Goal: Task Accomplishment & Management: Manage account settings

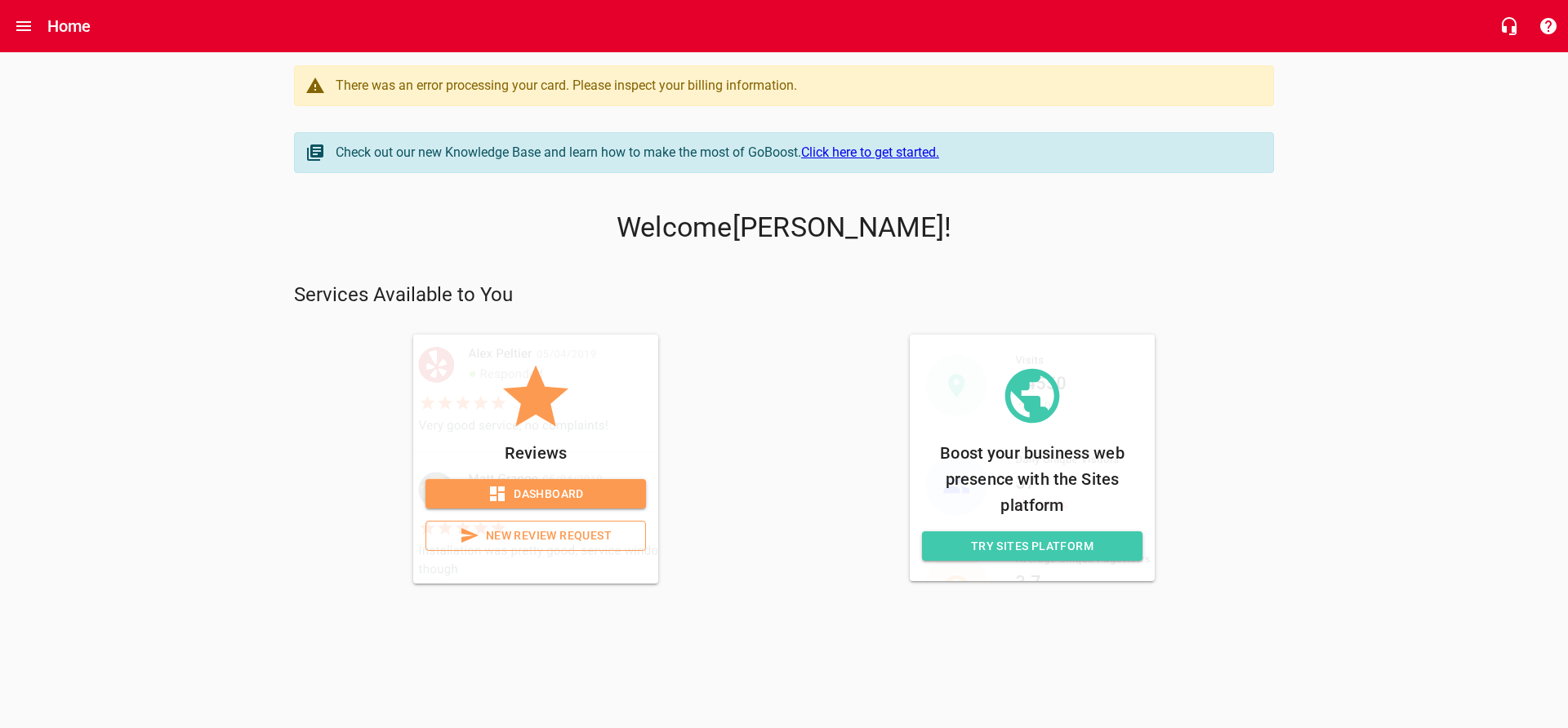
click at [649, 89] on div "There was an error processing your card. Please inspect your billing informatio…" at bounding box center [796, 85] width 921 height 20
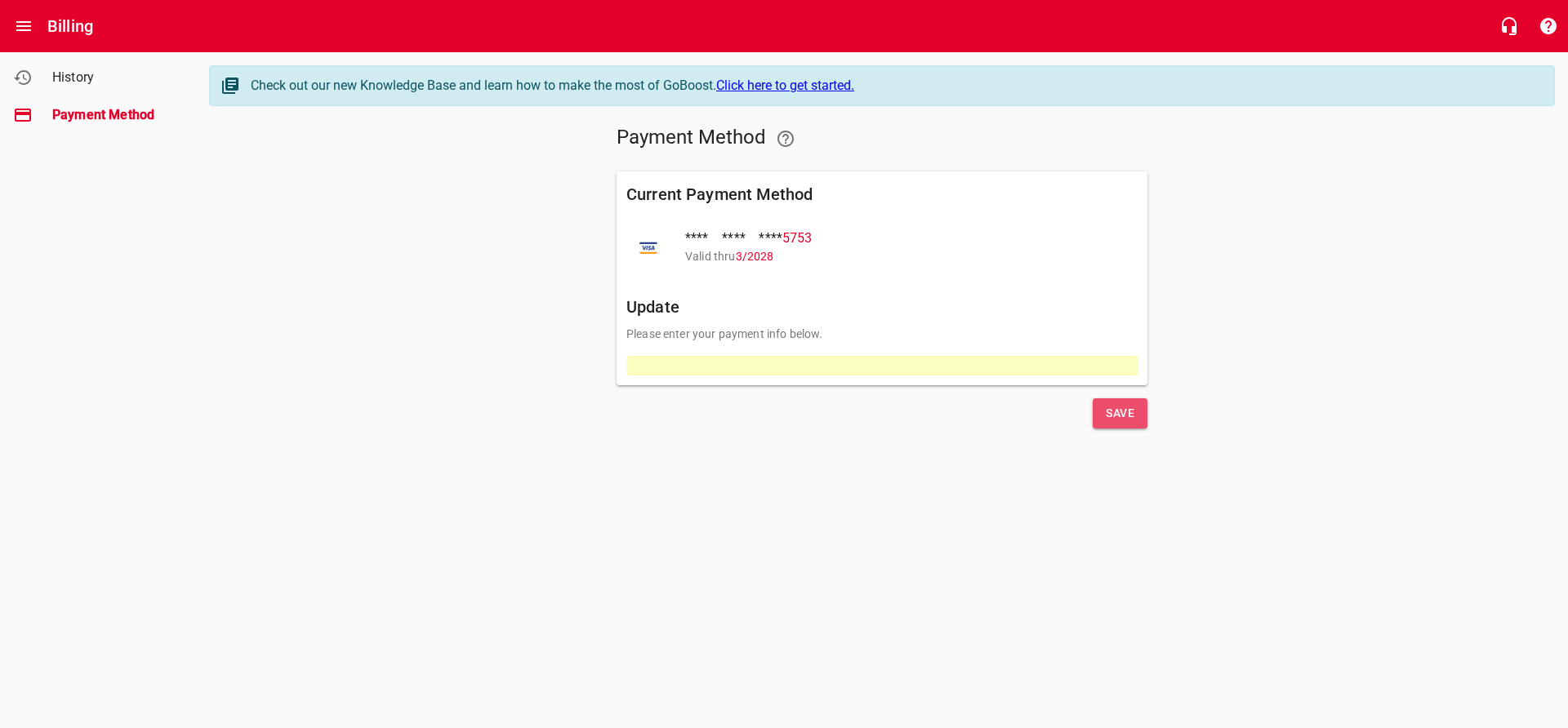
click at [1122, 413] on span "Save" at bounding box center [1120, 414] width 28 height 21
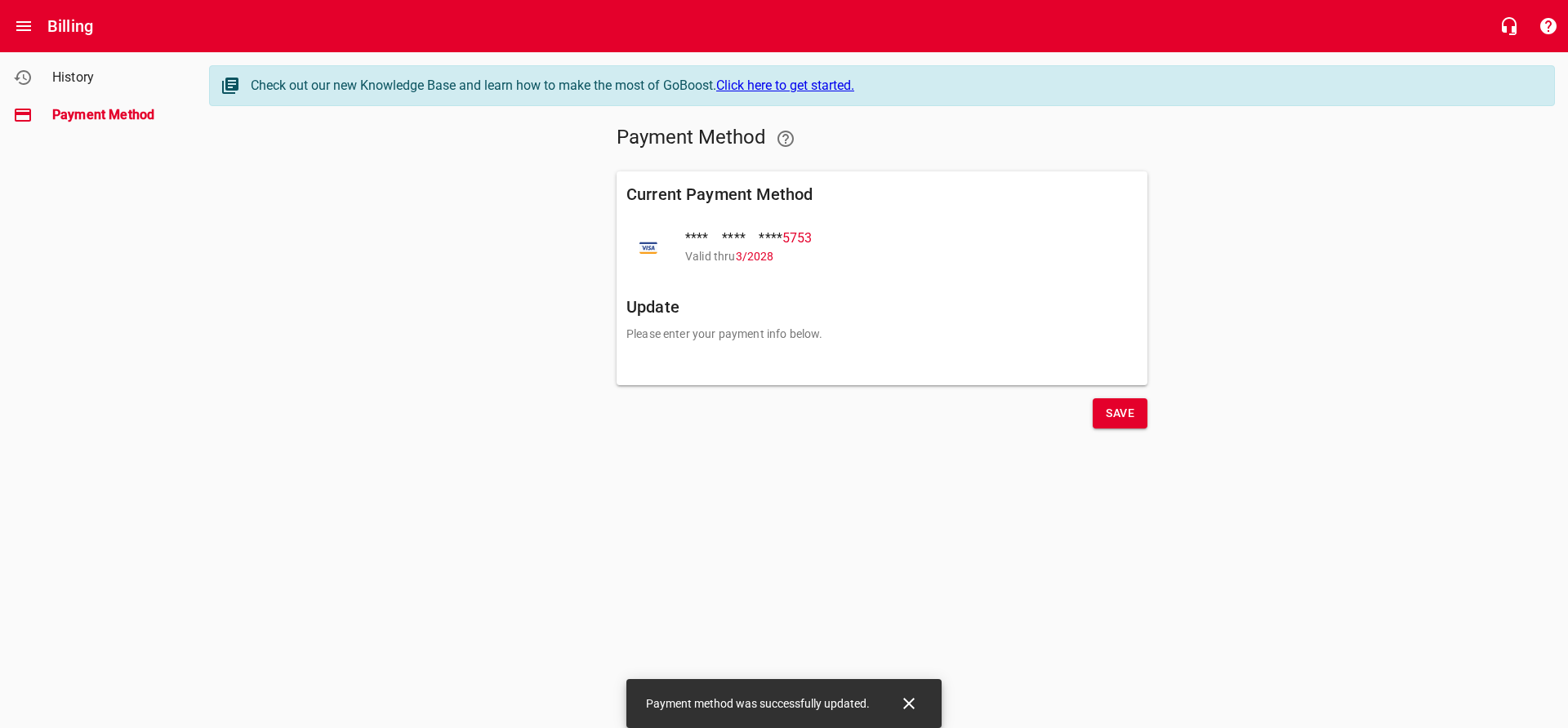
click at [62, 29] on h6 "Billing" at bounding box center [70, 26] width 46 height 26
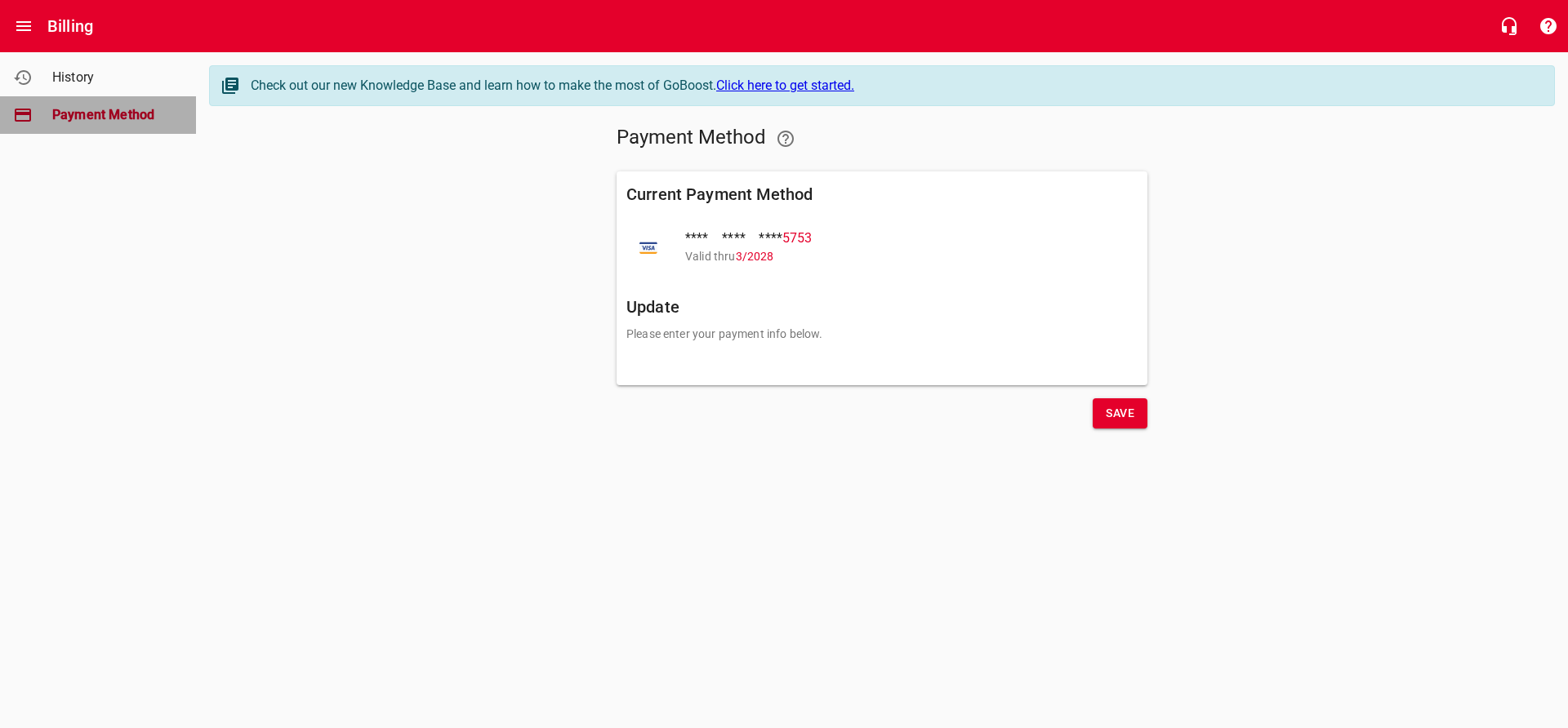
click at [71, 99] on link "Payment Method" at bounding box center [98, 115] width 196 height 38
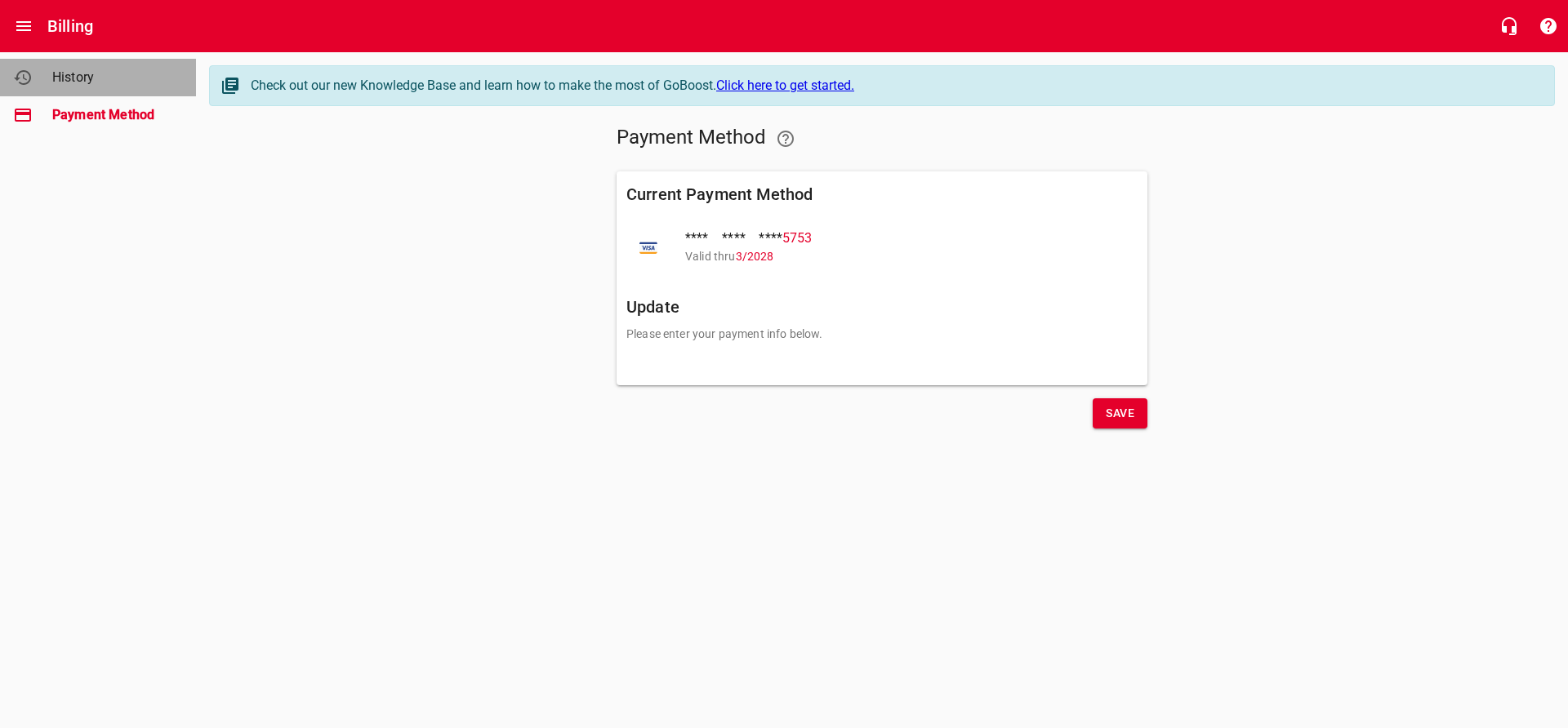
click at [66, 90] on link "History" at bounding box center [98, 77] width 196 height 38
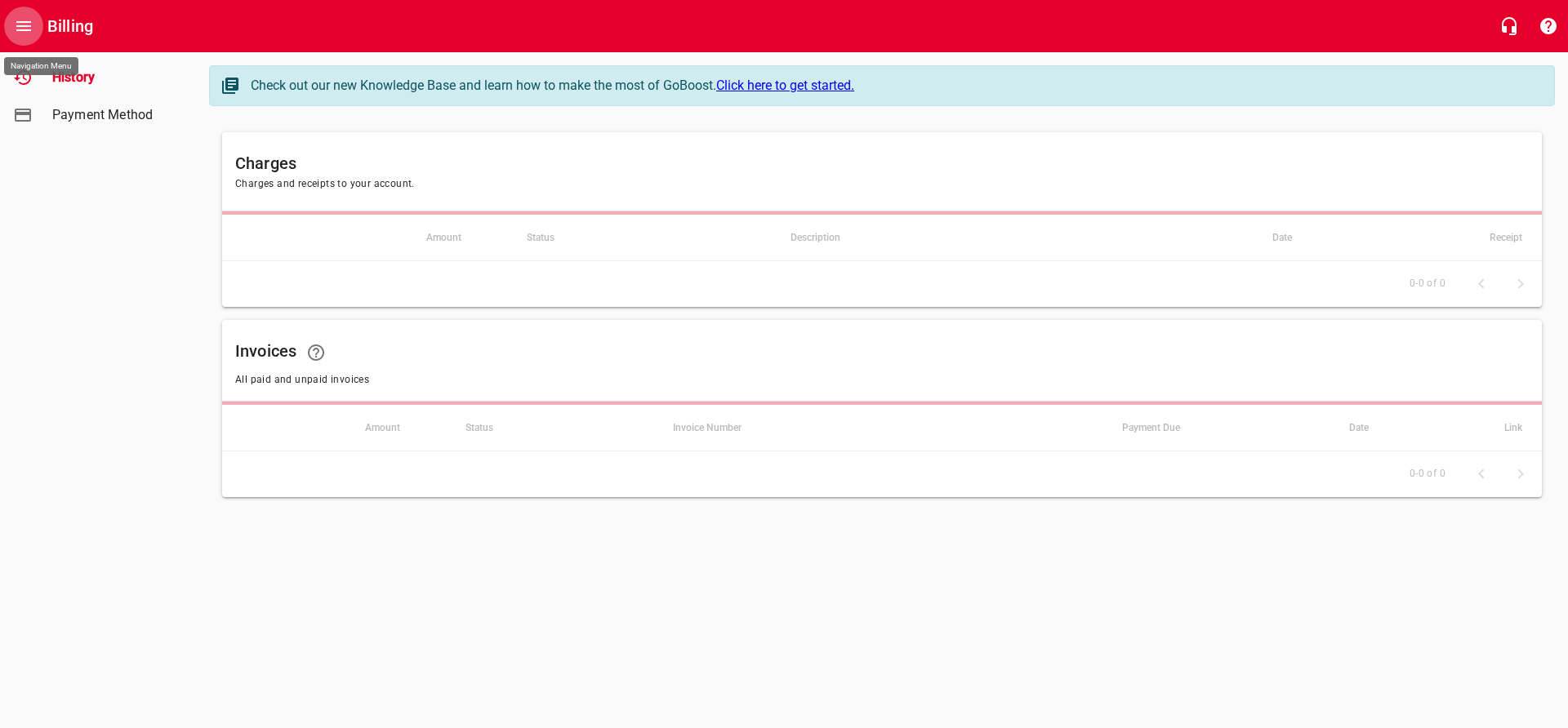
click at [29, 33] on icon "Open drawer" at bounding box center [23, 26] width 20 height 20
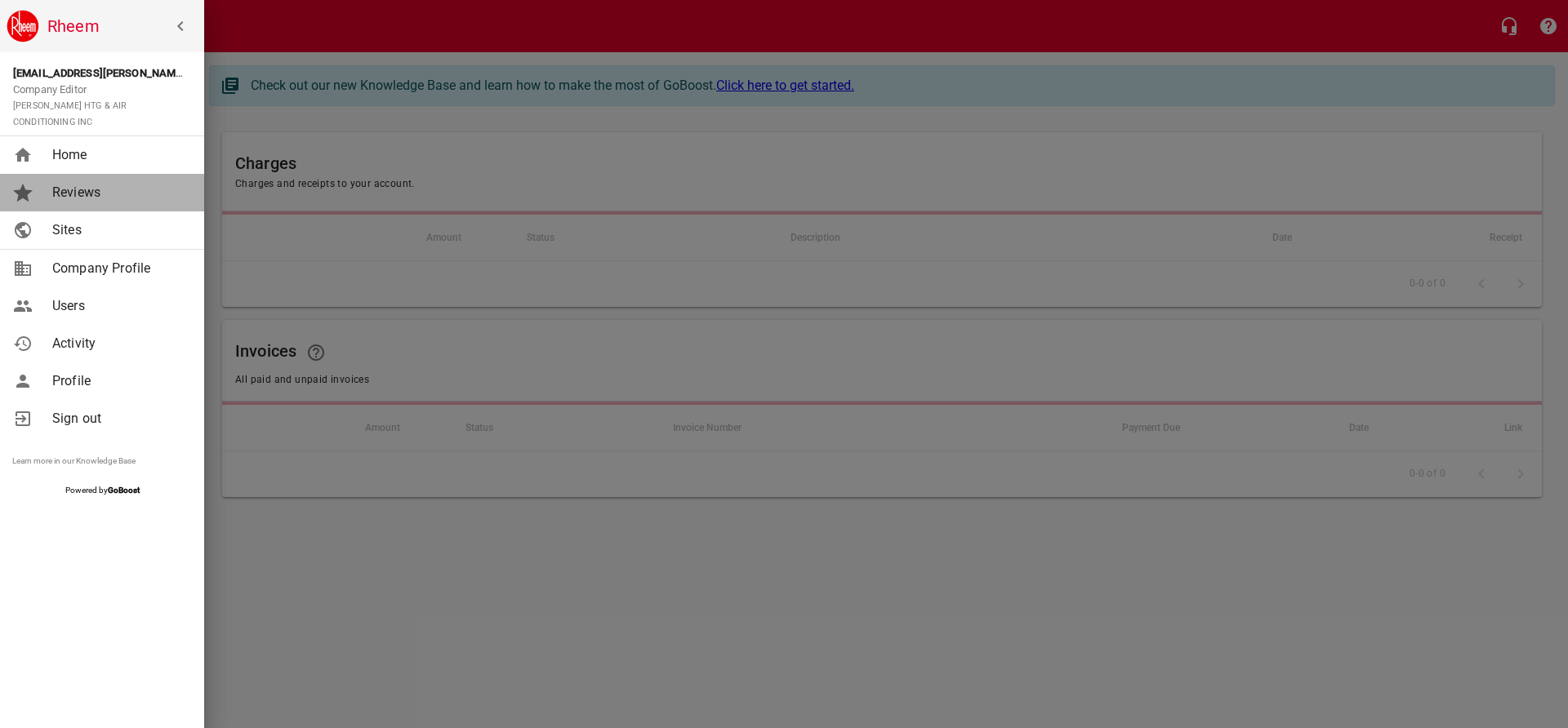
click at [54, 183] on span "Reviews" at bounding box center [119, 193] width 133 height 20
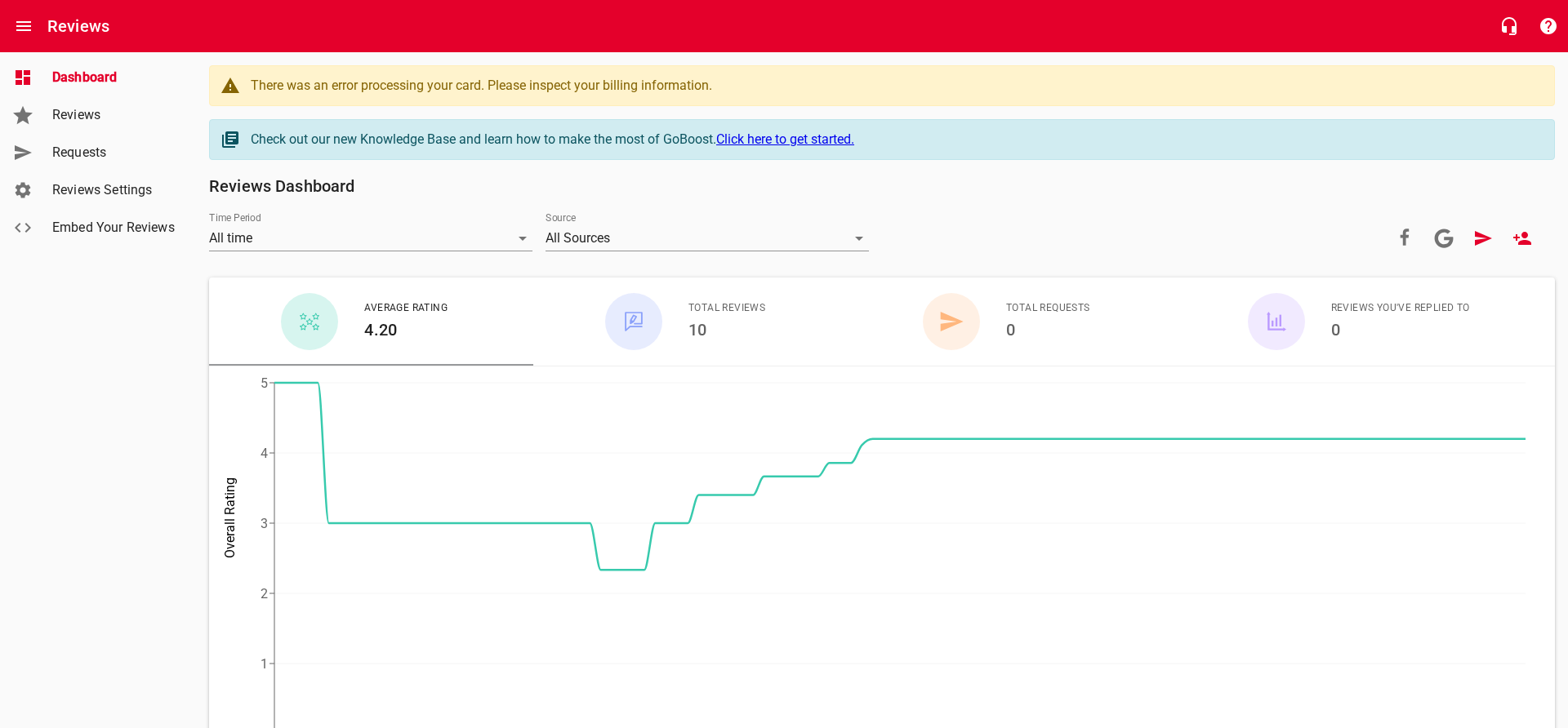
click at [59, 36] on h6 "Reviews" at bounding box center [78, 26] width 62 height 26
click at [705, 319] on h6 "10" at bounding box center [726, 330] width 77 height 26
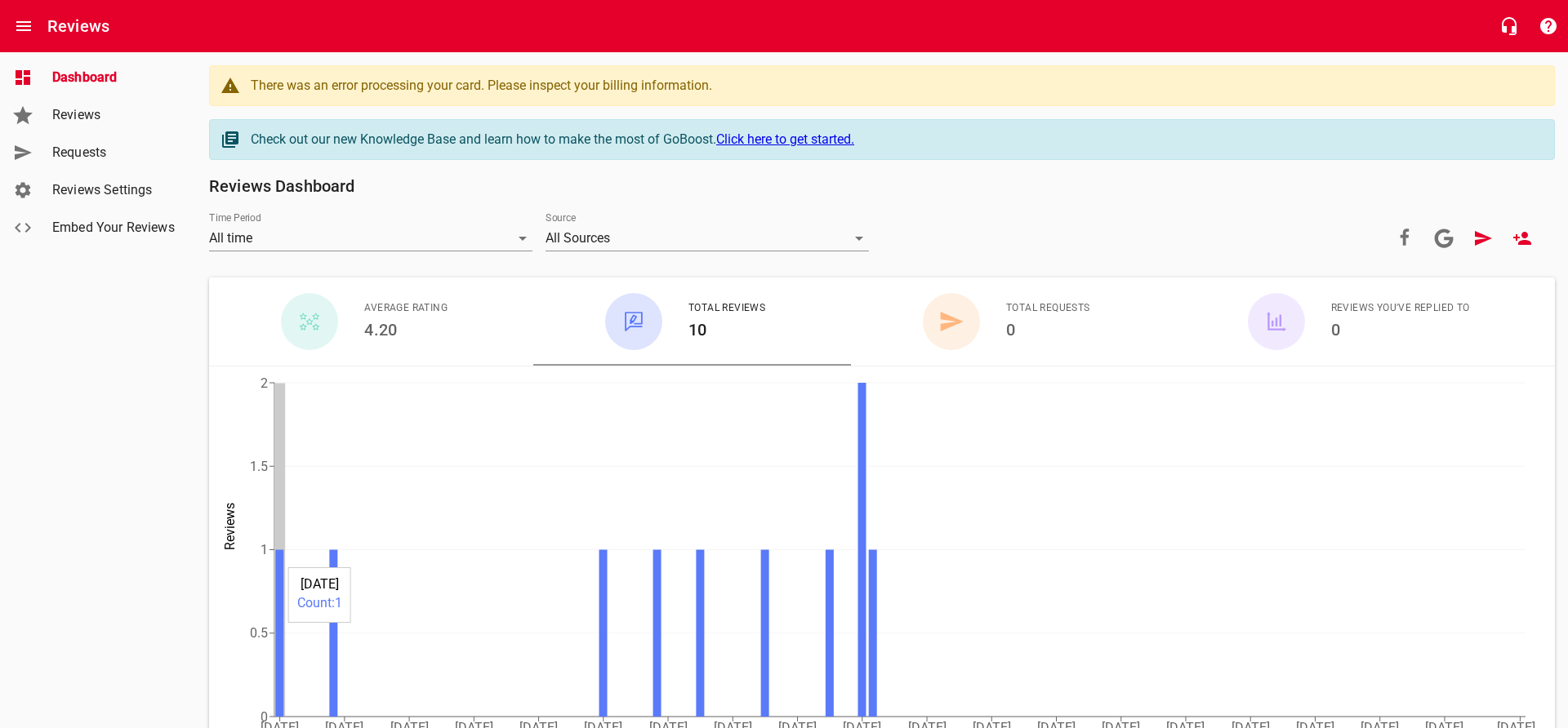
click at [282, 559] on icon at bounding box center [279, 633] width 8 height 167
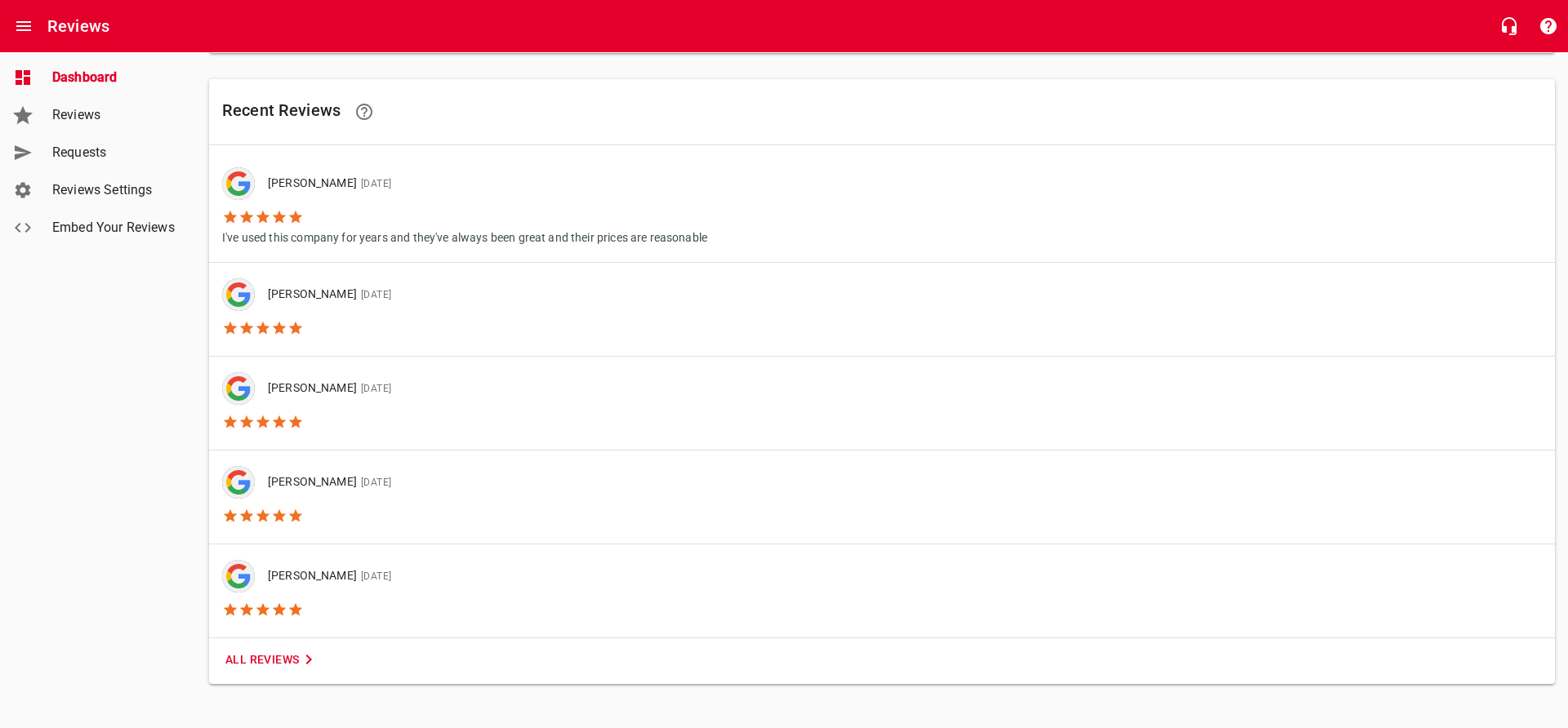
scroll to position [812, 0]
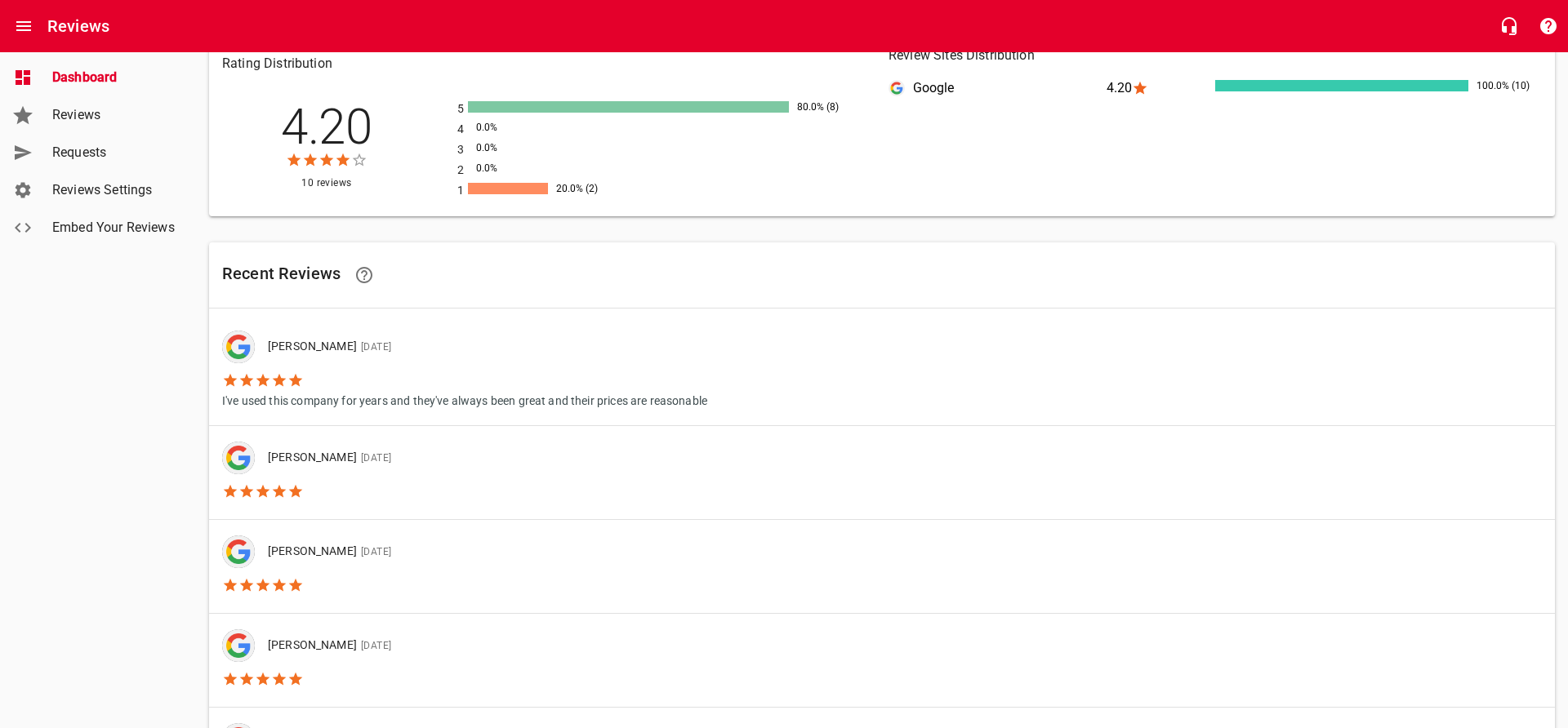
click at [90, 185] on span "Reviews Settings" at bounding box center [114, 190] width 124 height 20
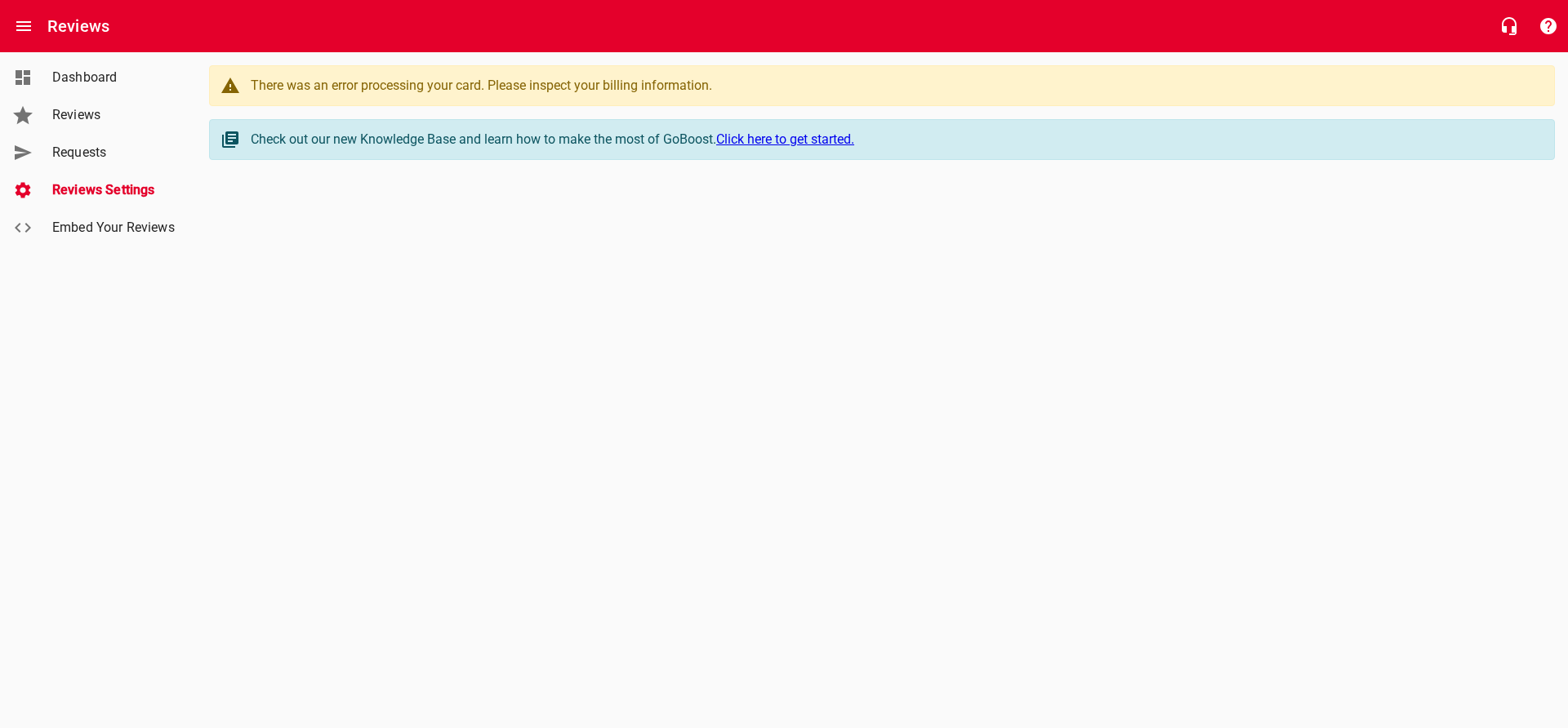
click at [93, 148] on span "Requests" at bounding box center [114, 152] width 124 height 20
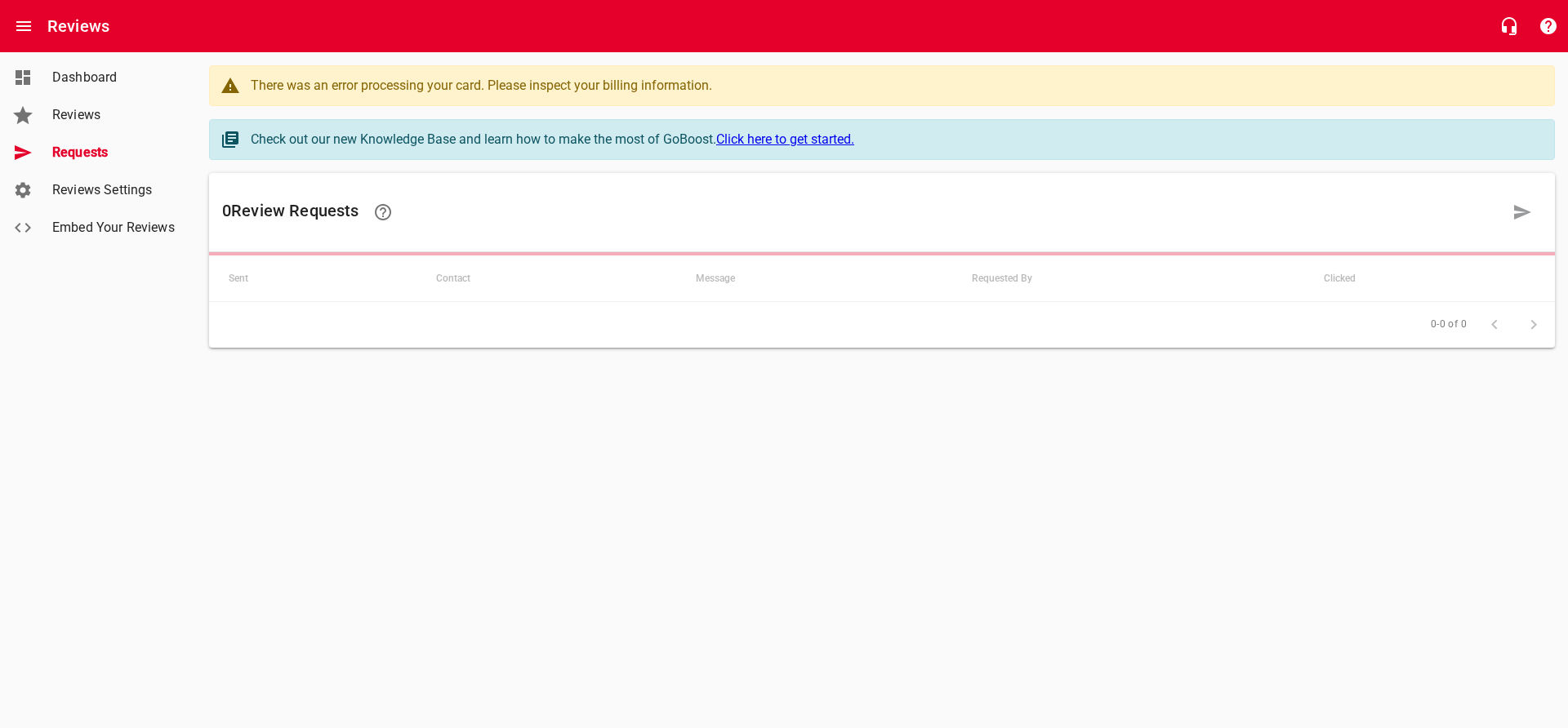
click at [96, 115] on span "Reviews" at bounding box center [114, 114] width 124 height 20
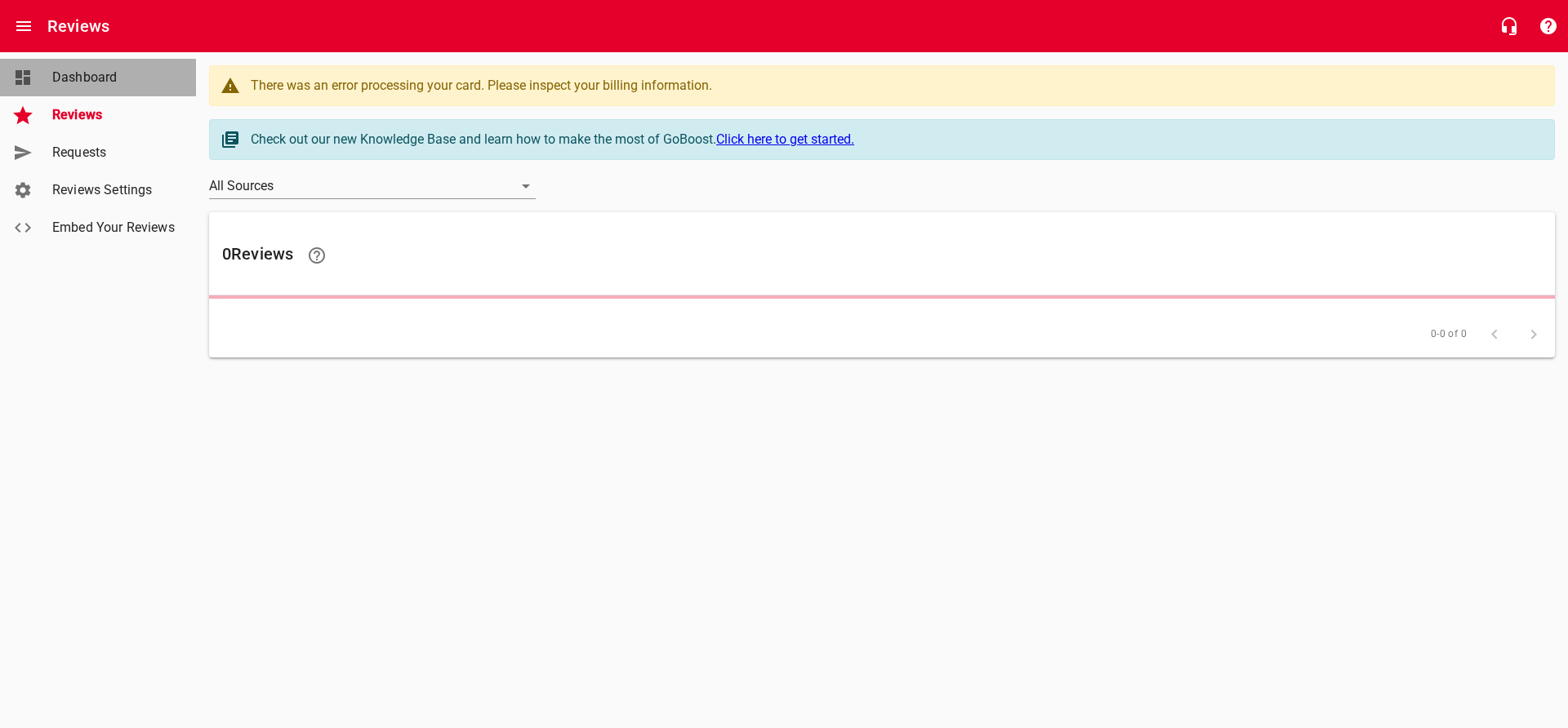
click at [102, 77] on span "Dashboard" at bounding box center [114, 77] width 124 height 20
